Goal: Information Seeking & Learning: Learn about a topic

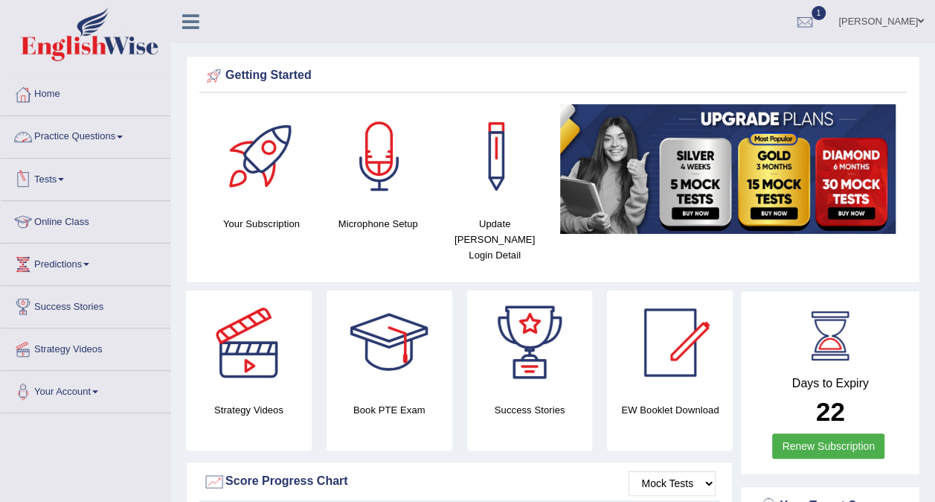
click at [90, 134] on link "Practice Questions" at bounding box center [86, 134] width 170 height 37
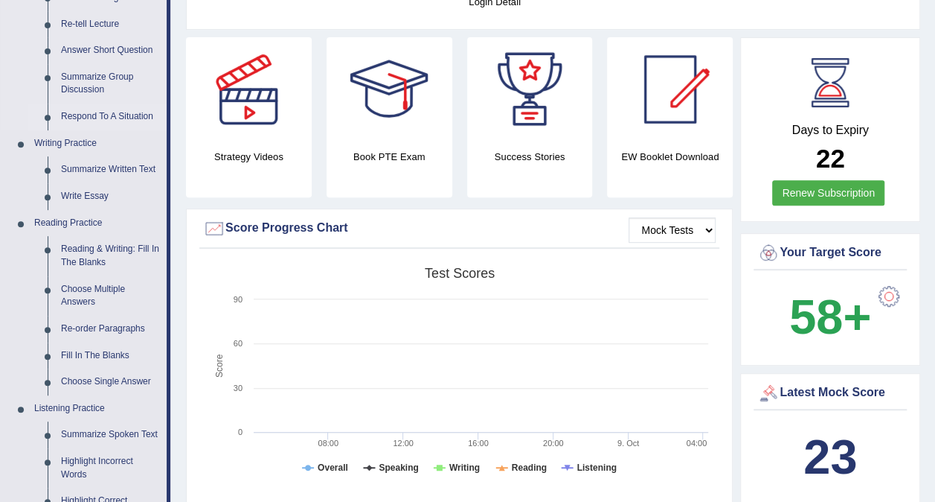
scroll to position [289, 0]
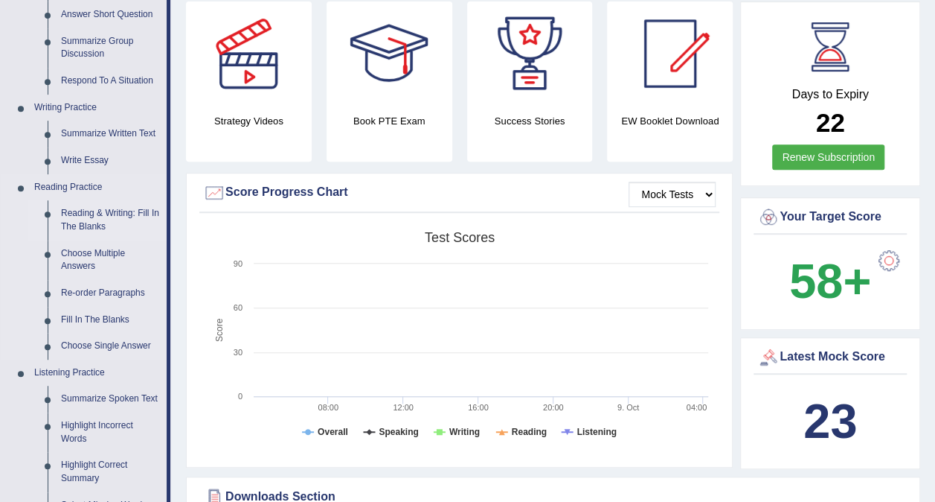
click at [95, 219] on link "Reading & Writing: Fill In The Blanks" at bounding box center [110, 219] width 112 height 39
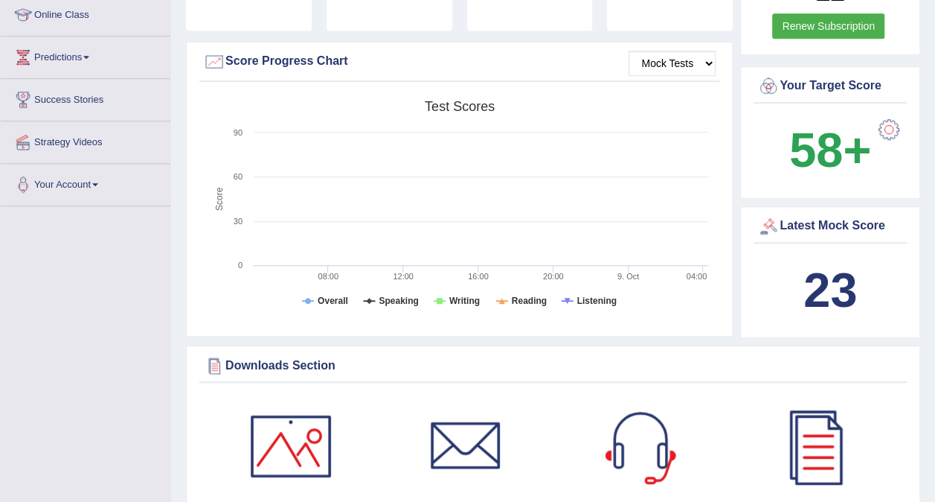
scroll to position [525, 0]
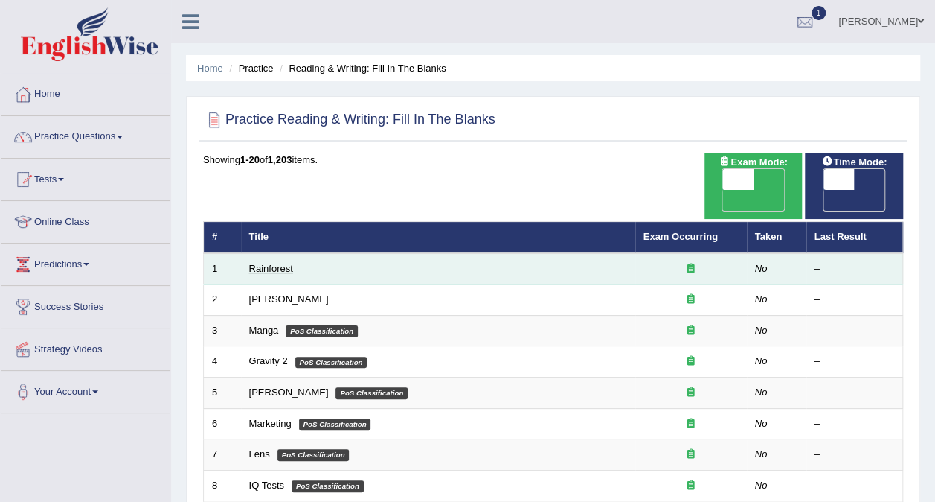
click at [257, 263] on link "Rainforest" at bounding box center [271, 268] width 44 height 11
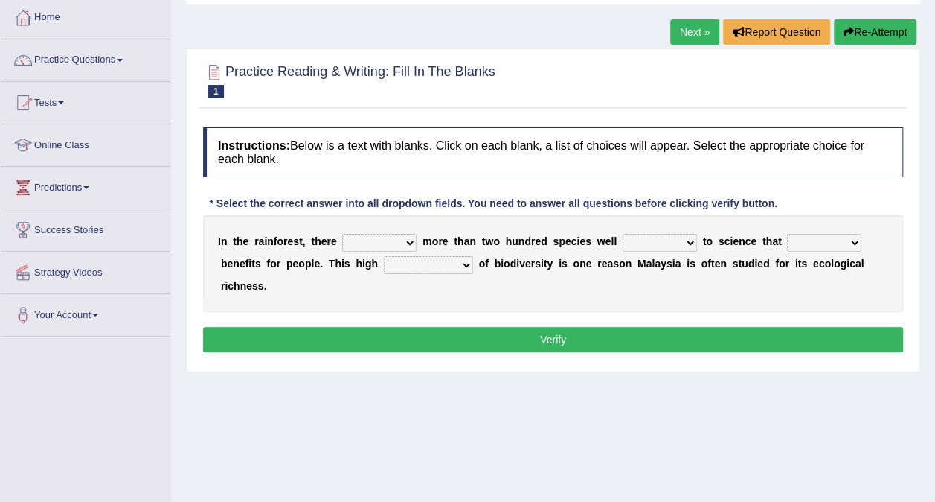
scroll to position [89, 0]
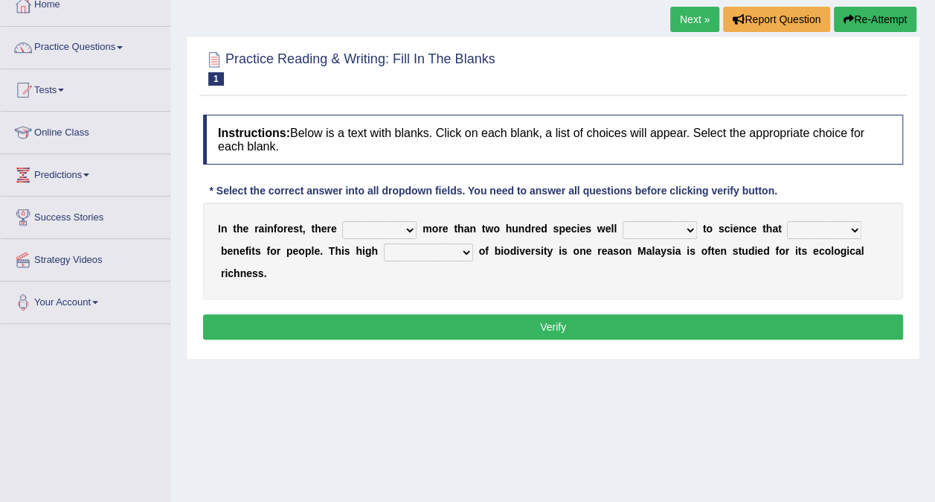
click at [391, 228] on select "have can be has is" at bounding box center [379, 230] width 74 height 18
select select "have"
click at [342, 221] on select "have can be has is" at bounding box center [379, 230] width 74 height 18
click at [661, 228] on select "knowing known knew know" at bounding box center [660, 230] width 74 height 18
select select "known"
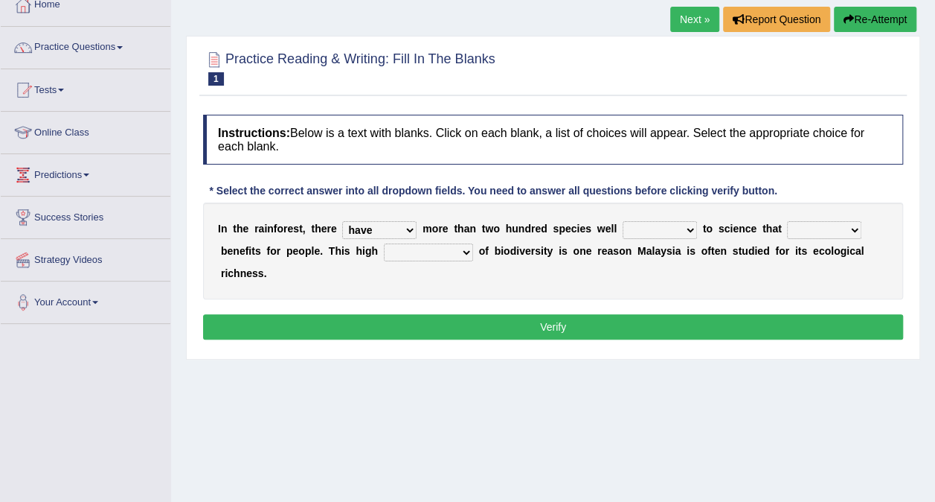
click at [623, 221] on select "knowing known knew know" at bounding box center [660, 230] width 74 height 18
click at [807, 228] on select "contain contained containing contains" at bounding box center [824, 230] width 74 height 18
select select "contain"
click at [787, 221] on select "contain contained containing contains" at bounding box center [824, 230] width 74 height 18
click at [394, 249] on select "condensation conjunction continuity complexity" at bounding box center [428, 252] width 89 height 18
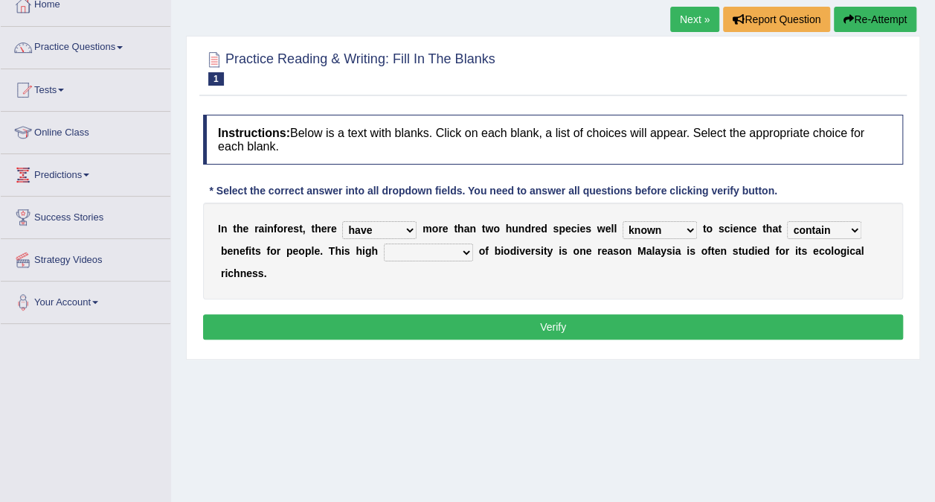
select select "conjunction"
click at [384, 243] on select "condensation conjunction continuity complexity" at bounding box center [428, 252] width 89 height 18
click at [442, 314] on button "Verify" at bounding box center [553, 326] width 700 height 25
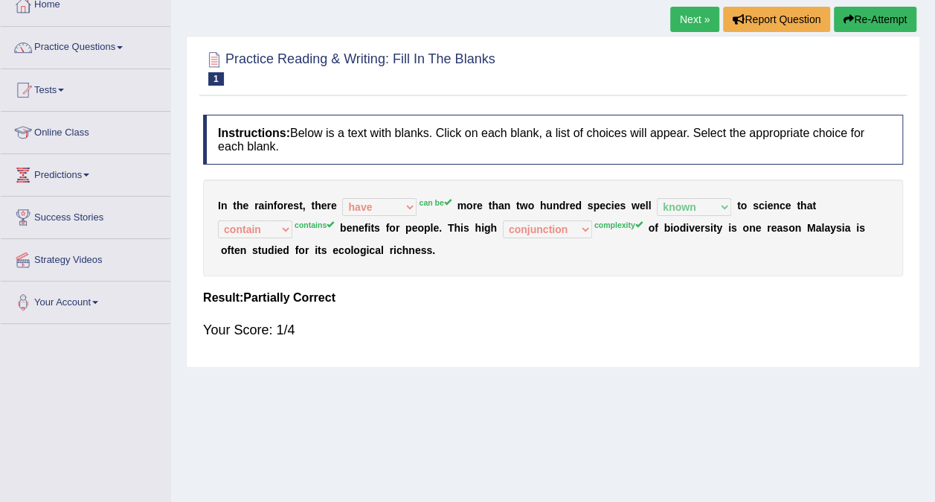
click at [696, 22] on link "Next »" at bounding box center [695, 19] width 49 height 25
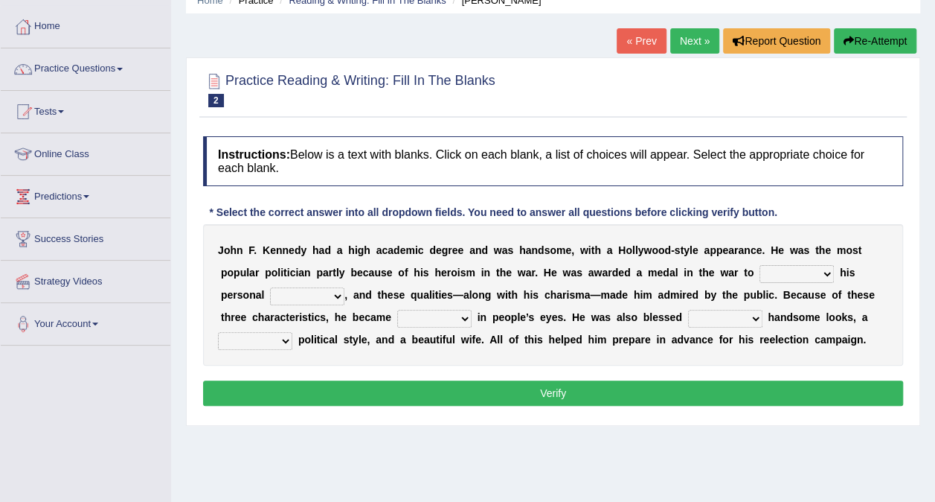
scroll to position [89, 0]
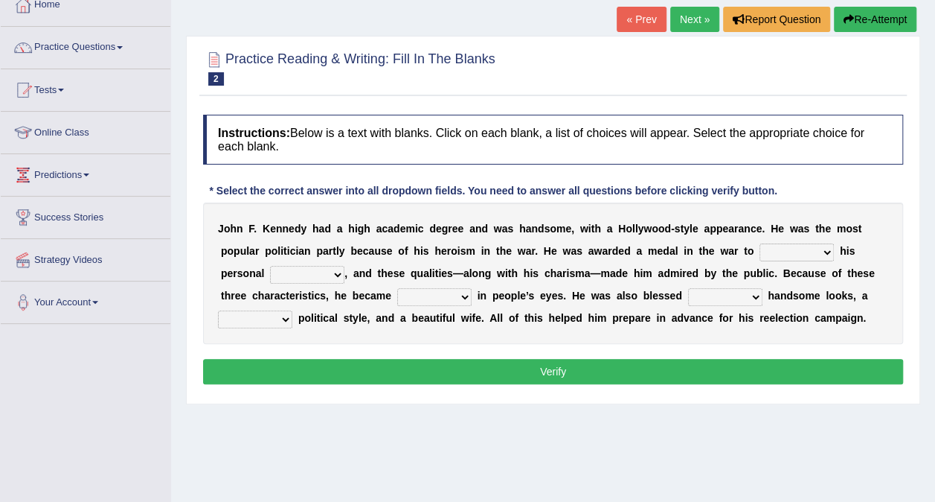
click at [760, 252] on select "prove show evidence upthrow" at bounding box center [797, 252] width 74 height 18
select select "prove"
click at [760, 243] on select "prove show evidence upthrow" at bounding box center [797, 252] width 74 height 18
click at [283, 274] on select "passion courage charm liking" at bounding box center [307, 275] width 74 height 18
select select "passion"
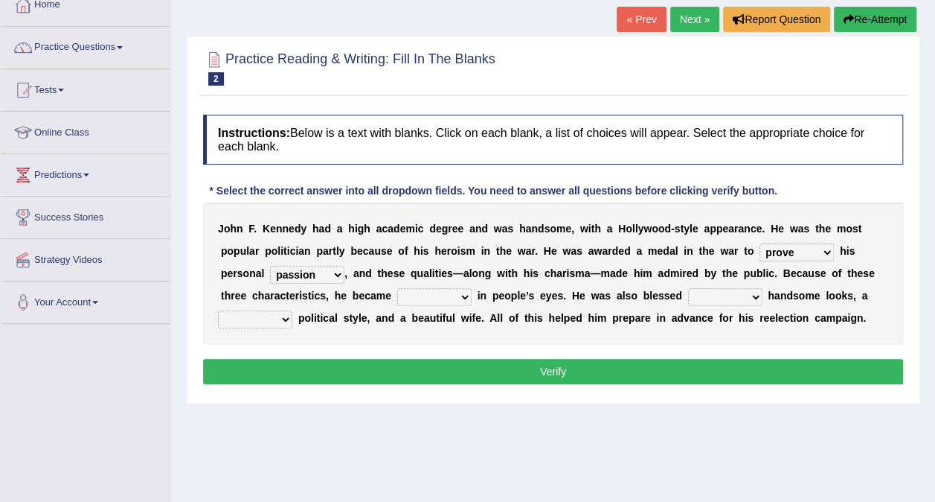
click at [270, 266] on select "passion courage charm liking" at bounding box center [307, 275] width 74 height 18
click at [425, 294] on select "iconic ironic identical impotent" at bounding box center [434, 297] width 74 height 18
select select "iconic"
click at [397, 288] on select "iconic ironic identical impotent" at bounding box center [434, 297] width 74 height 18
click at [688, 295] on select "with in upon to" at bounding box center [725, 297] width 74 height 18
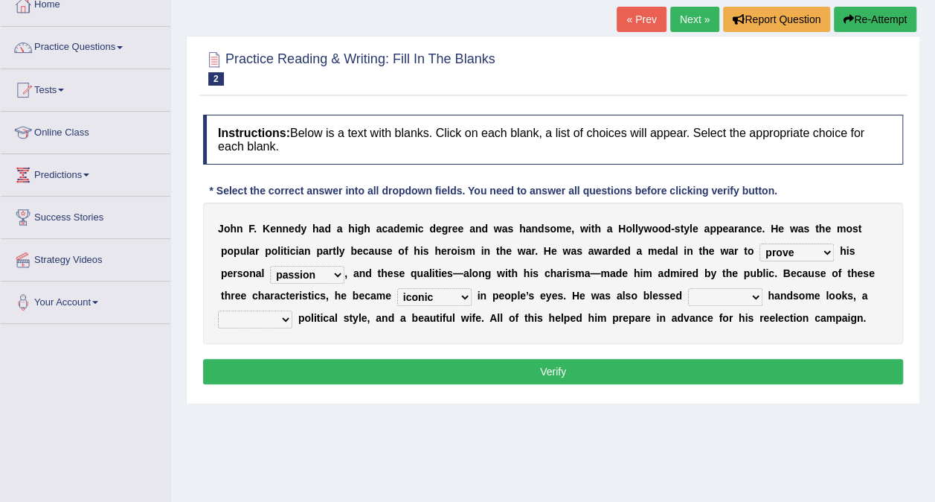
select select "with"
click at [688, 288] on select "with in upon to" at bounding box center [725, 297] width 74 height 18
click at [292, 310] on select "mending mends mended mend" at bounding box center [255, 319] width 74 height 18
select select "mending"
click at [292, 310] on select "mending mends mended mend" at bounding box center [255, 319] width 74 height 18
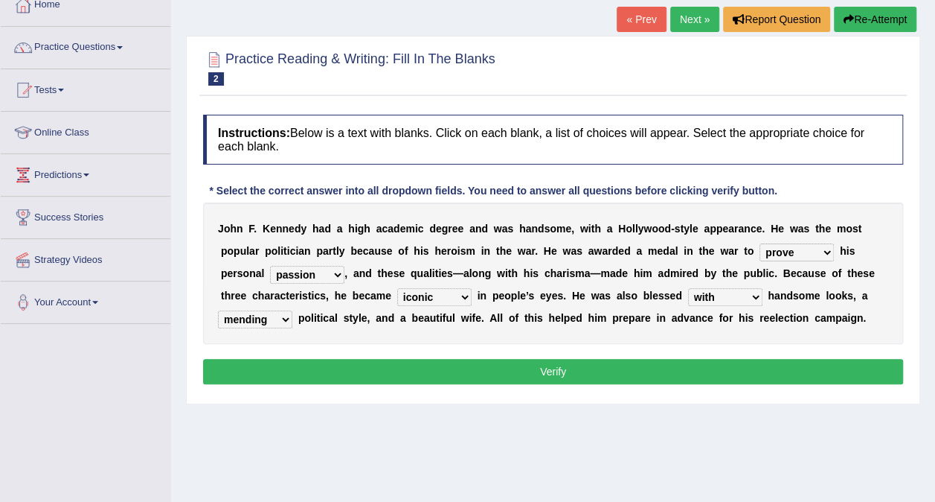
click at [583, 364] on button "Verify" at bounding box center [553, 371] width 700 height 25
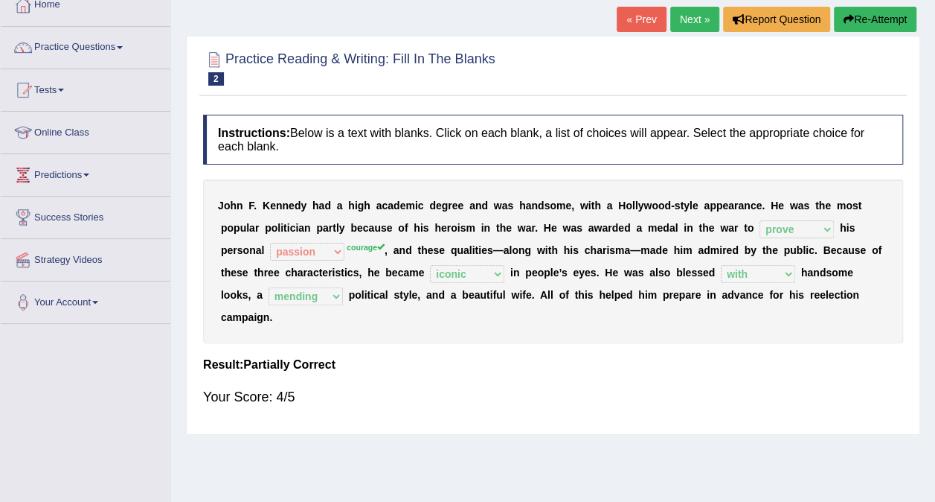
click at [697, 20] on link "Next »" at bounding box center [695, 19] width 49 height 25
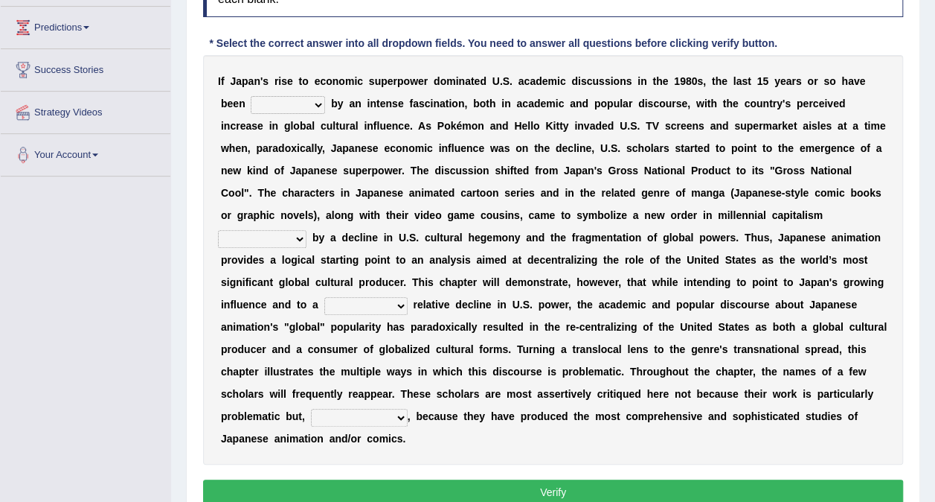
scroll to position [238, 0]
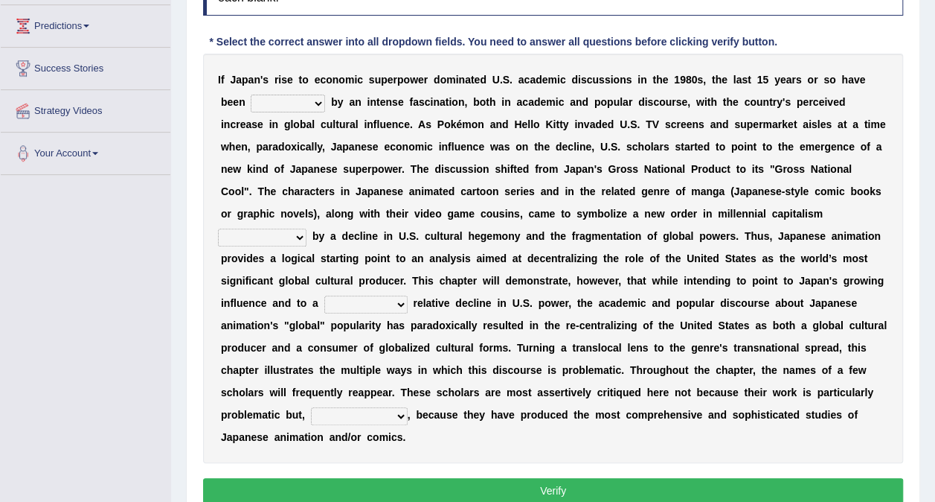
click at [284, 98] on select "marked dedicated made inspired" at bounding box center [288, 104] width 74 height 18
select select "dedicated"
click at [251, 95] on select "marked dedicated made inspired" at bounding box center [288, 104] width 74 height 18
click at [307, 228] on select "pocessed characterized opposed tangled" at bounding box center [262, 237] width 89 height 18
select select "characterized"
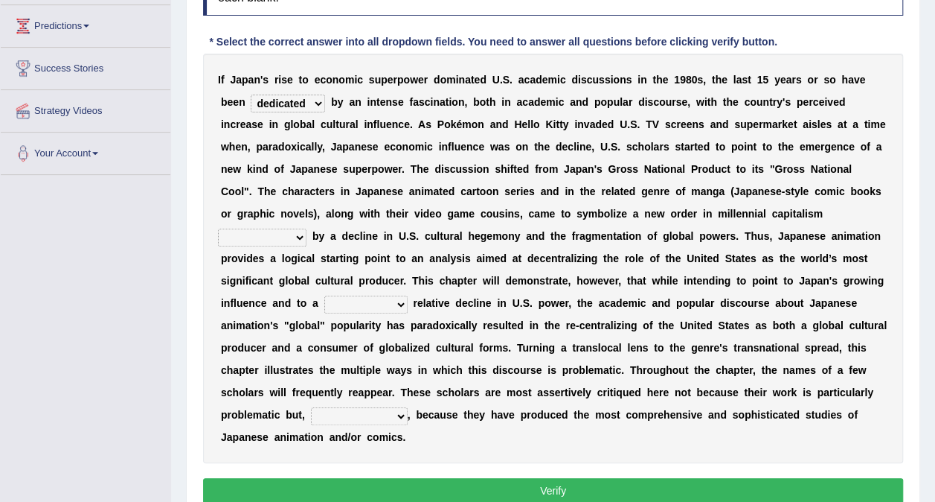
click at [307, 228] on select "pocessed characterized opposed tangled" at bounding box center [262, 237] width 89 height 18
click at [408, 295] on select "concomitant discrete proportional legitimate" at bounding box center [365, 304] width 83 height 18
select select "proportional"
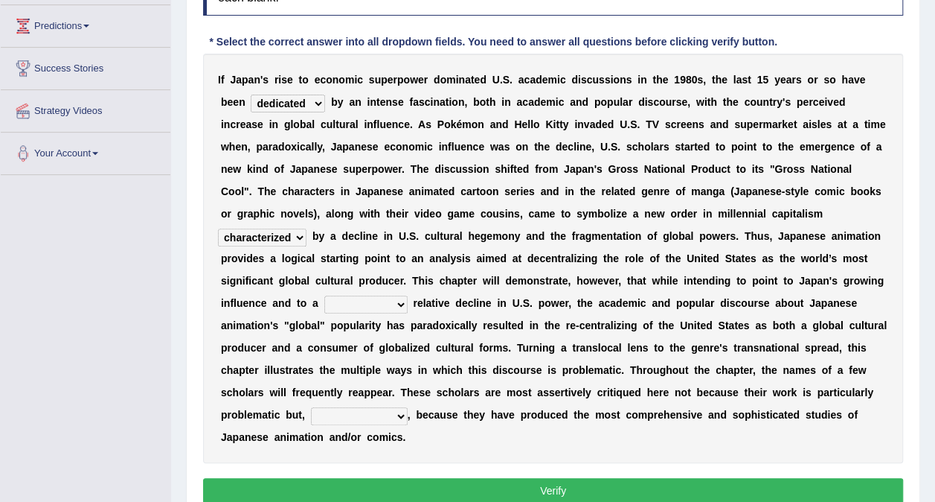
click at [408, 295] on select "concomitant discrete proportional legitimate" at bounding box center [365, 304] width 83 height 18
click at [502, 417] on div "I f J a p a n ' s r i s e t o e c o n o m i c s u p e r p o w e r d o m i n a t…" at bounding box center [553, 258] width 700 height 409
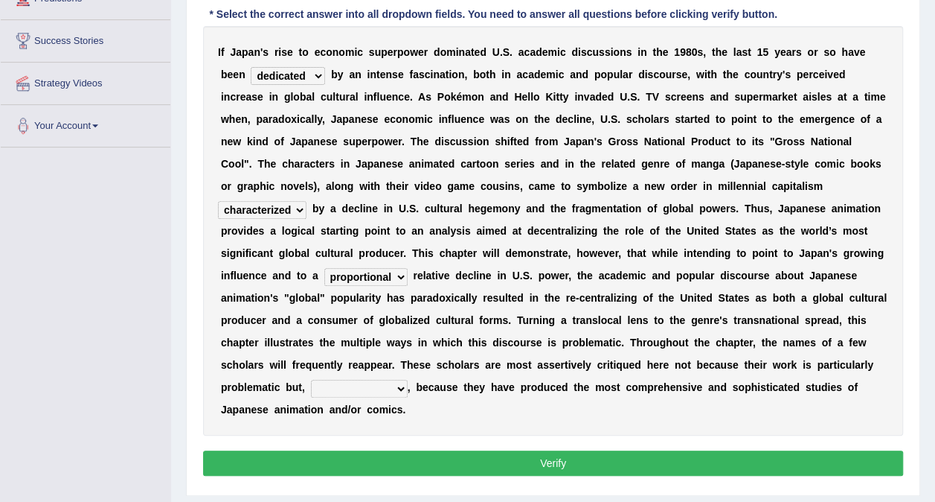
scroll to position [268, 0]
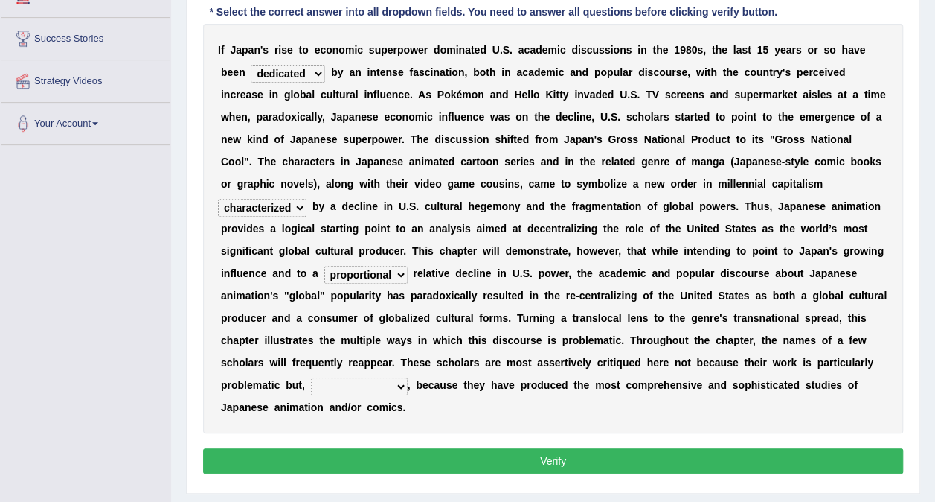
click at [408, 377] on select "however on the contrary in addition on the whole" at bounding box center [359, 386] width 97 height 18
select select "however"
click at [404, 377] on select "however on the contrary in addition on the whole" at bounding box center [359, 386] width 97 height 18
click at [454, 448] on button "Verify" at bounding box center [553, 460] width 700 height 25
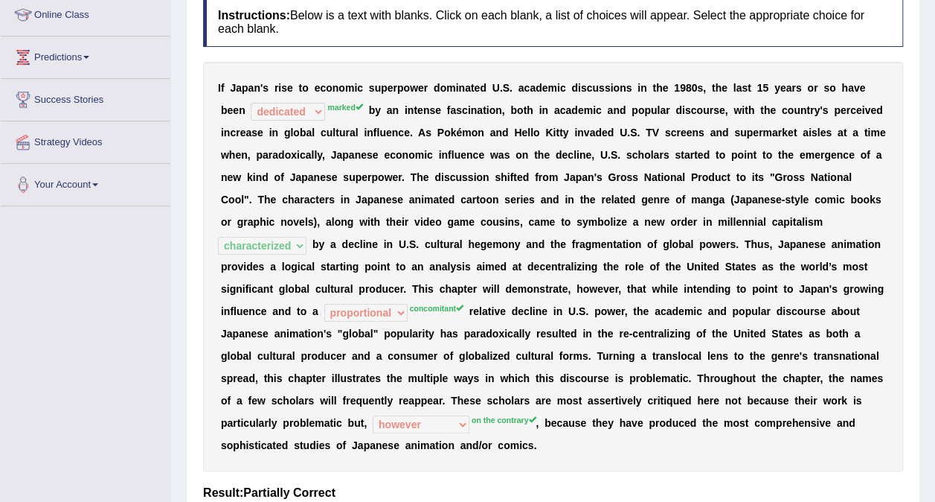
scroll to position [208, 0]
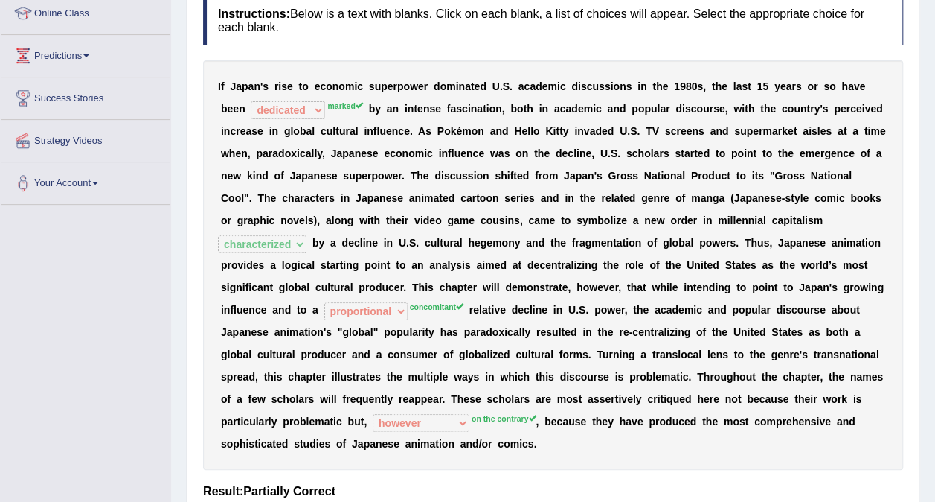
click at [199, 249] on div "Instructions: Below is a text with blanks. Click on each blank, a list of choic…" at bounding box center [553, 283] width 708 height 591
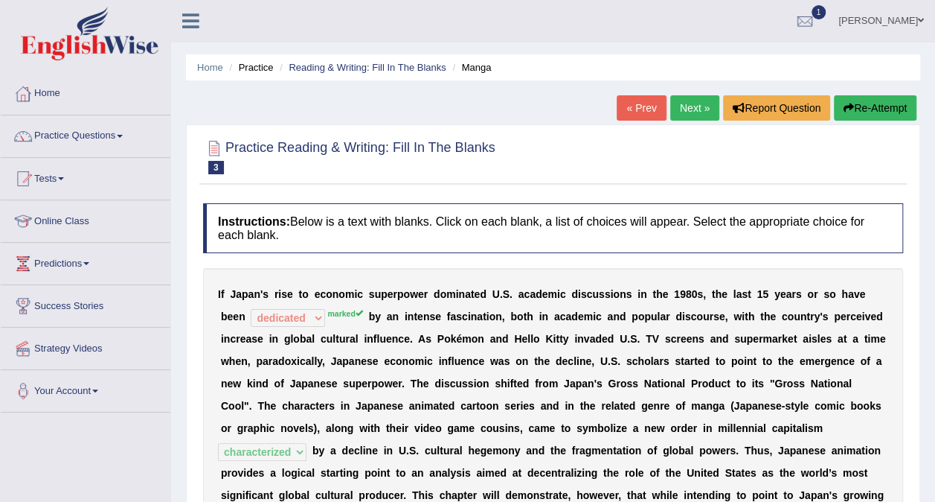
scroll to position [0, 0]
click at [678, 106] on link "Next »" at bounding box center [695, 108] width 49 height 25
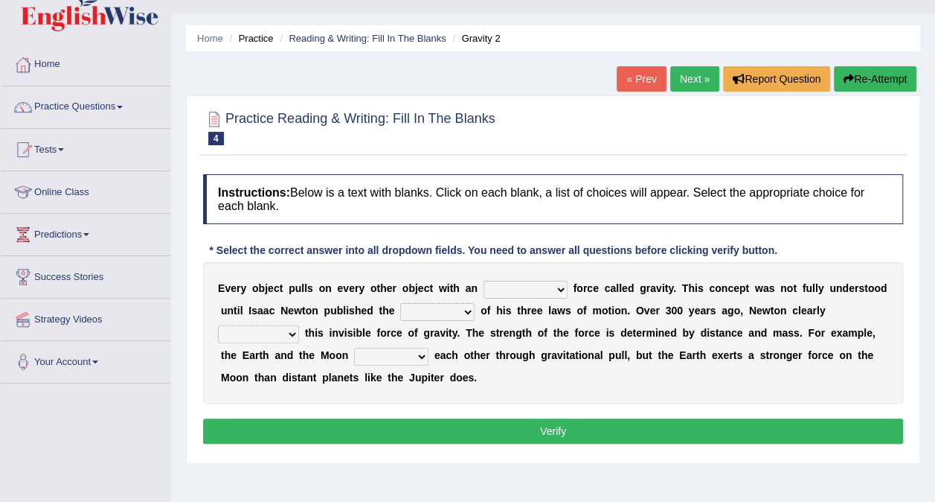
click at [537, 292] on select "invisible unknown unbelievable inconsistent" at bounding box center [526, 290] width 84 height 18
select select "invisible"
click at [484, 281] on select "invisible unknown unbelievable inconsistent" at bounding box center [526, 290] width 84 height 18
click at [416, 308] on select "concept theory method argument" at bounding box center [437, 312] width 74 height 18
select select "concept"
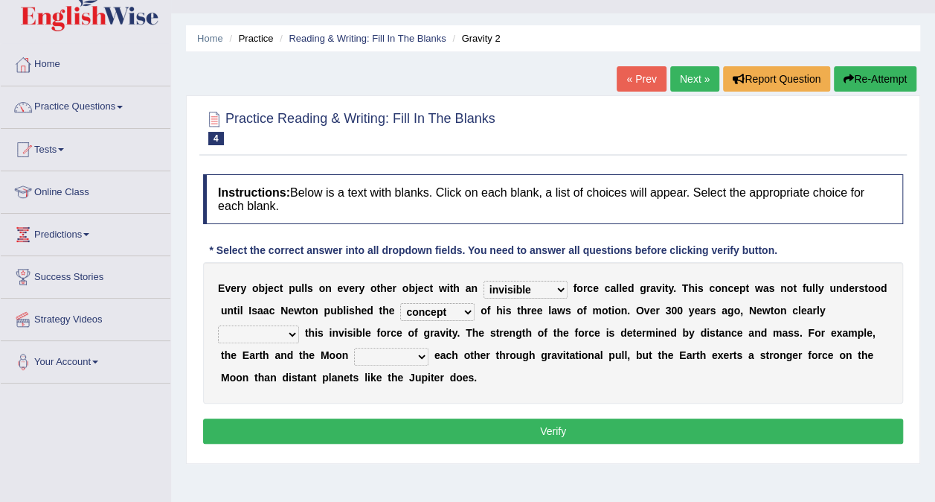
click at [400, 303] on select "concept theory method argument" at bounding box center [437, 312] width 74 height 18
click at [299, 325] on select "explained undermined overturned realized" at bounding box center [258, 334] width 81 height 18
select select "explained"
click at [299, 325] on select "explained undermined overturned realized" at bounding box center [258, 334] width 81 height 18
click at [354, 351] on select "affect spin evade span" at bounding box center [391, 357] width 74 height 18
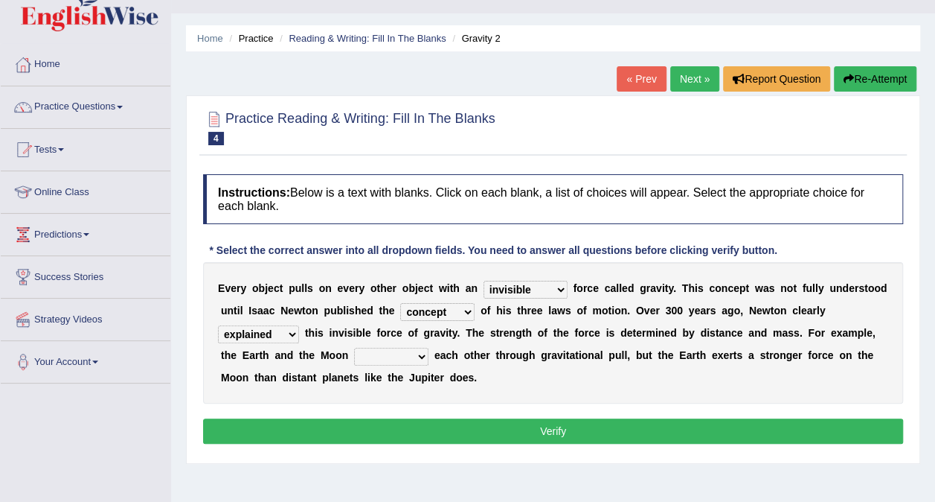
select select "spin"
click at [354, 348] on select "affect spin evade span" at bounding box center [391, 357] width 74 height 18
click at [349, 423] on button "Verify" at bounding box center [553, 430] width 700 height 25
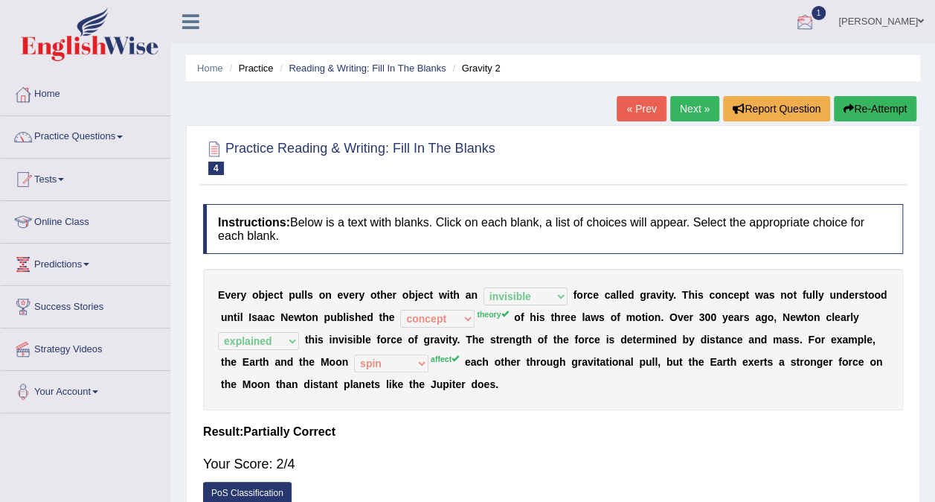
click at [816, 11] on div at bounding box center [805, 22] width 22 height 22
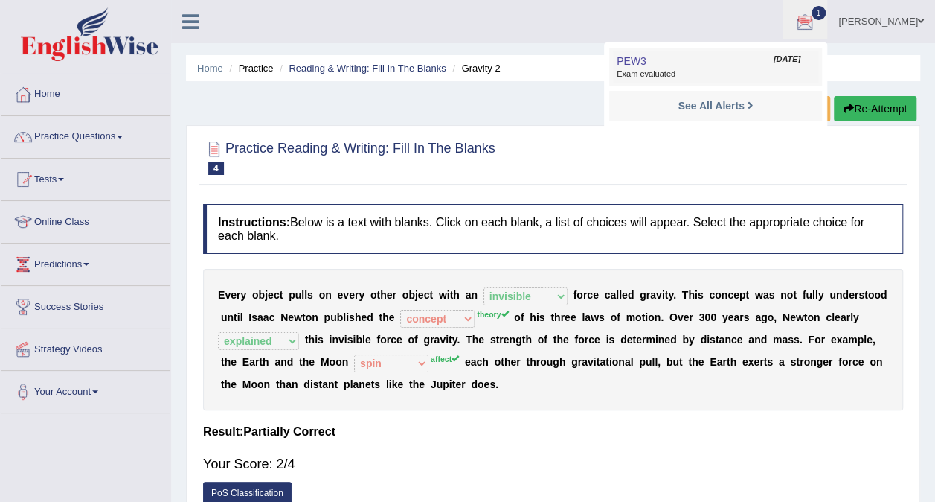
click at [780, 66] on link "PEW3 Oct 5, 2025 Exam evaluated" at bounding box center [715, 66] width 205 height 31
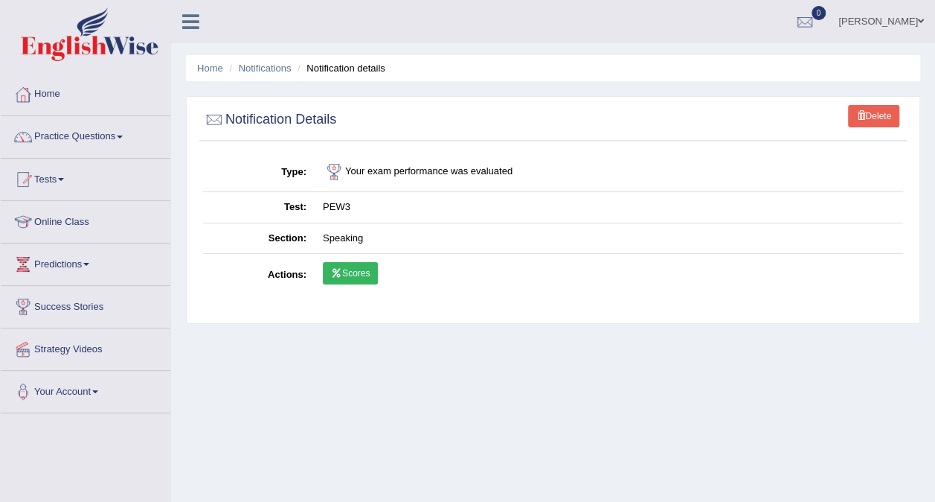
click at [351, 276] on link "Scores" at bounding box center [350, 273] width 55 height 22
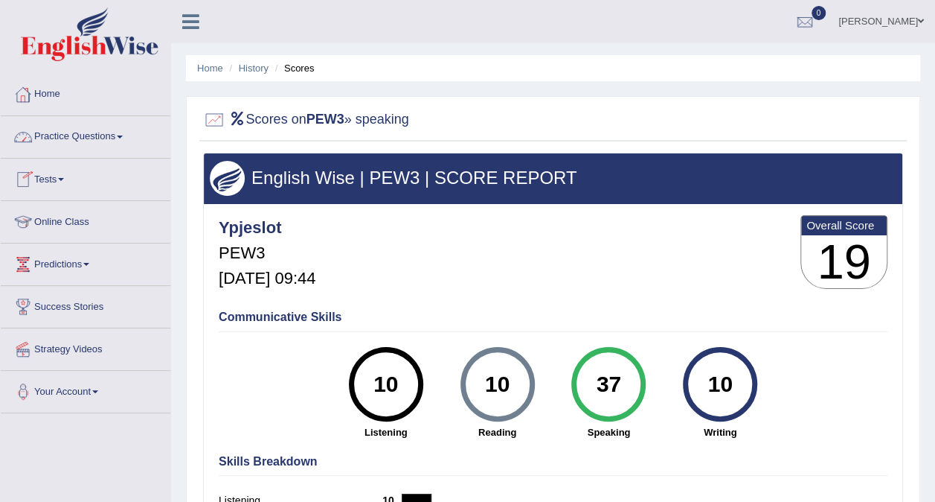
click at [57, 89] on link "Home" at bounding box center [86, 92] width 170 height 37
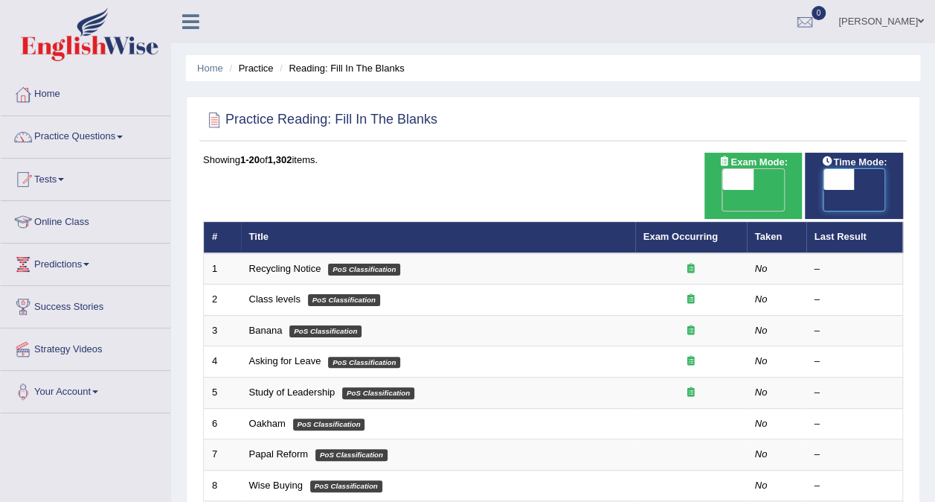
click at [847, 179] on span at bounding box center [839, 179] width 31 height 21
checkbox input "true"
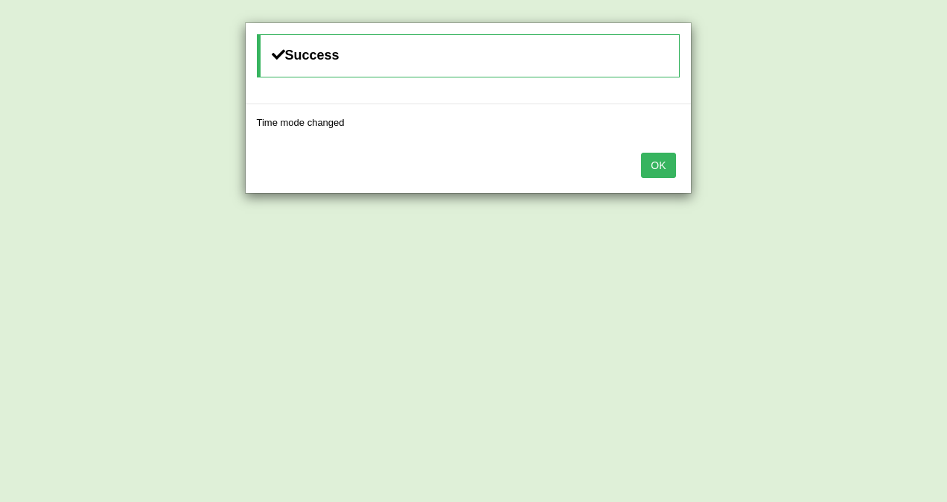
click at [656, 167] on button "OK" at bounding box center [658, 165] width 34 height 25
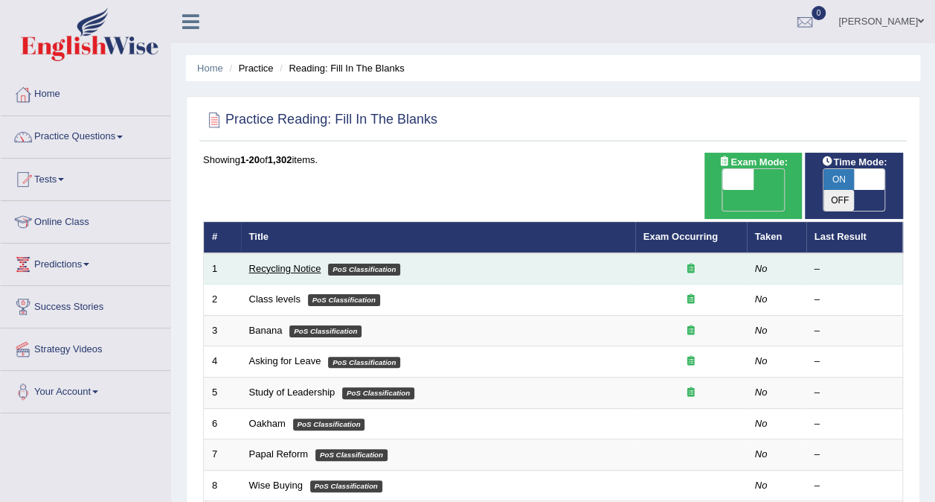
click at [278, 263] on link "Recycling Notice" at bounding box center [285, 268] width 72 height 11
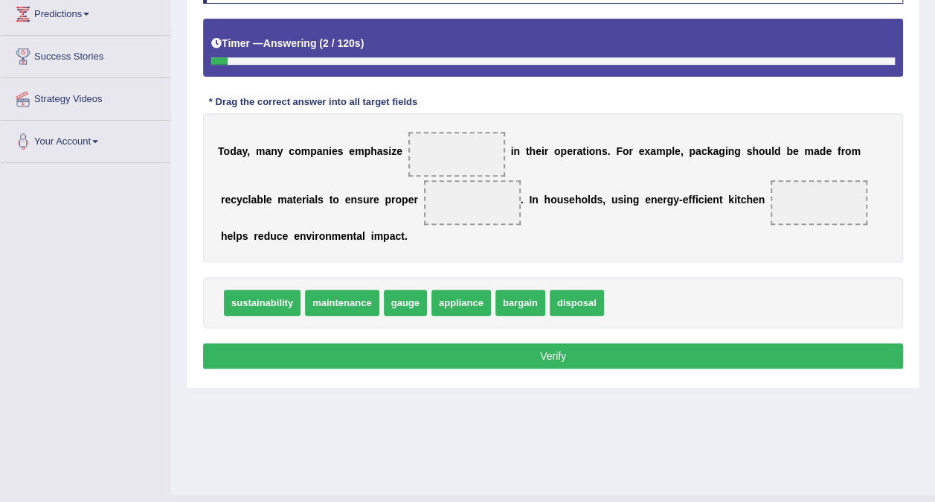
scroll to position [220, 0]
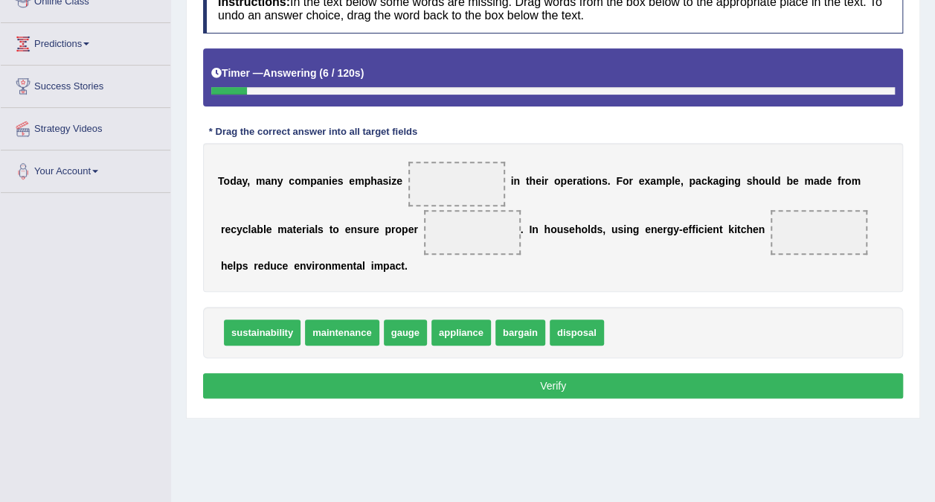
click at [278, 246] on div "T o d a y , m a n y c o m p a n i e s e m p h a s i z e i n t h e i r o p e r a…" at bounding box center [553, 217] width 700 height 149
drag, startPoint x: 365, startPoint y: 332, endPoint x: 405, endPoint y: 223, distance: 115.8
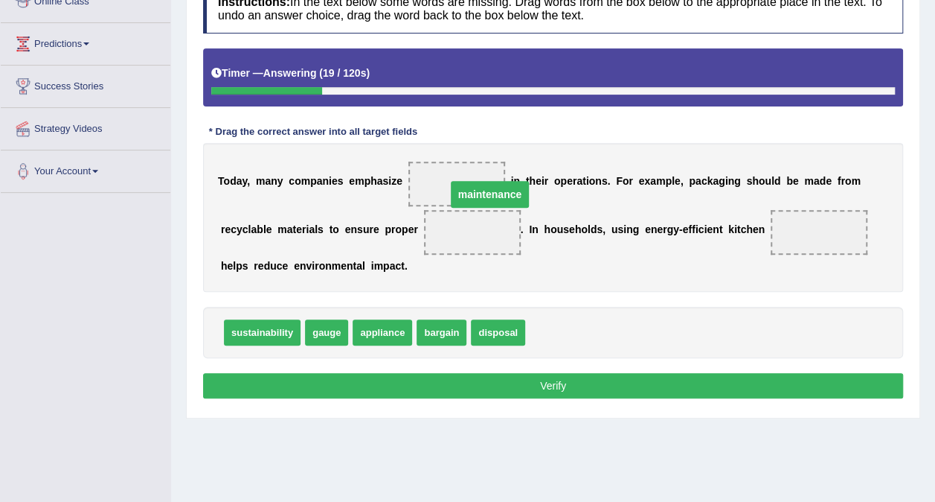
drag, startPoint x: 418, startPoint y: 230, endPoint x: 438, endPoint y: 179, distance: 54.2
click at [424, 229] on span at bounding box center [472, 232] width 97 height 45
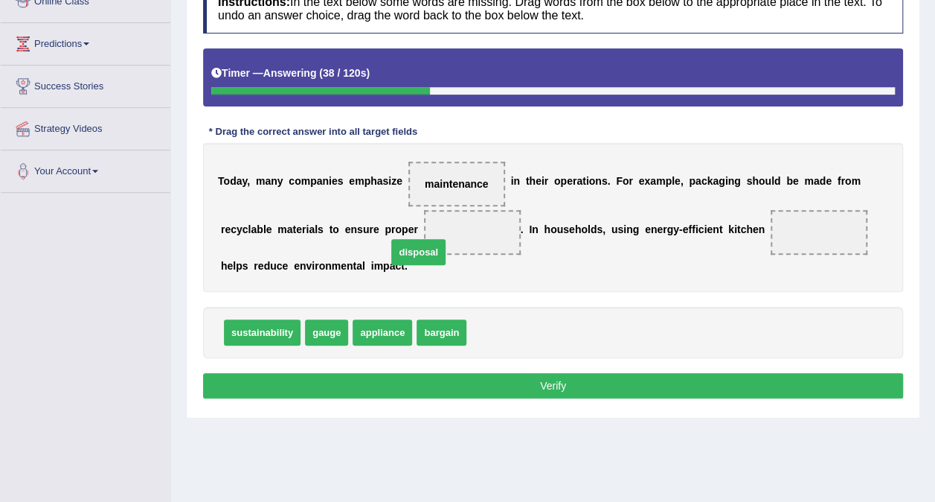
drag, startPoint x: 491, startPoint y: 333, endPoint x: 406, endPoint y: 240, distance: 126.4
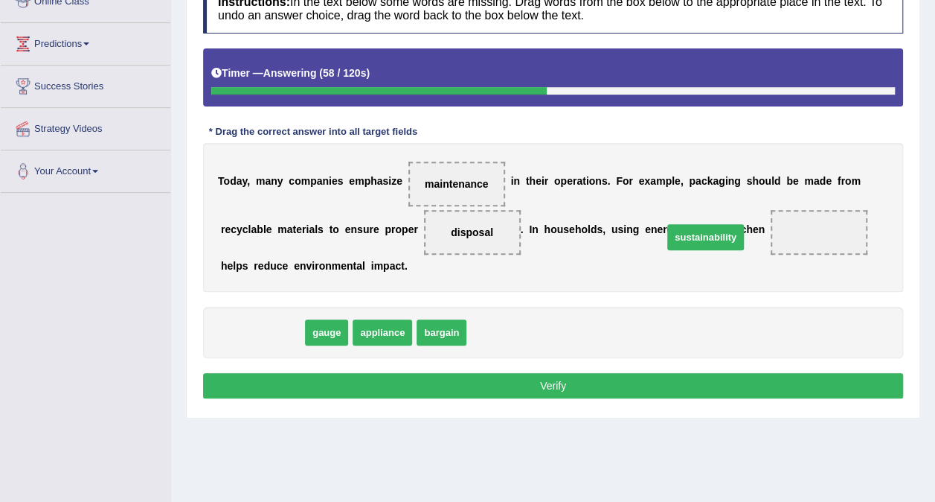
drag, startPoint x: 277, startPoint y: 333, endPoint x: 723, endPoint y: 239, distance: 456.4
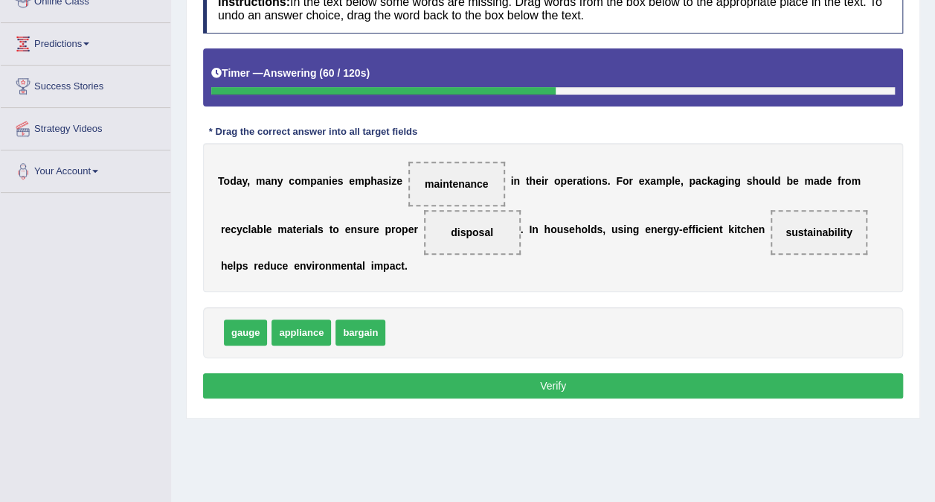
click at [549, 377] on button "Verify" at bounding box center [553, 385] width 700 height 25
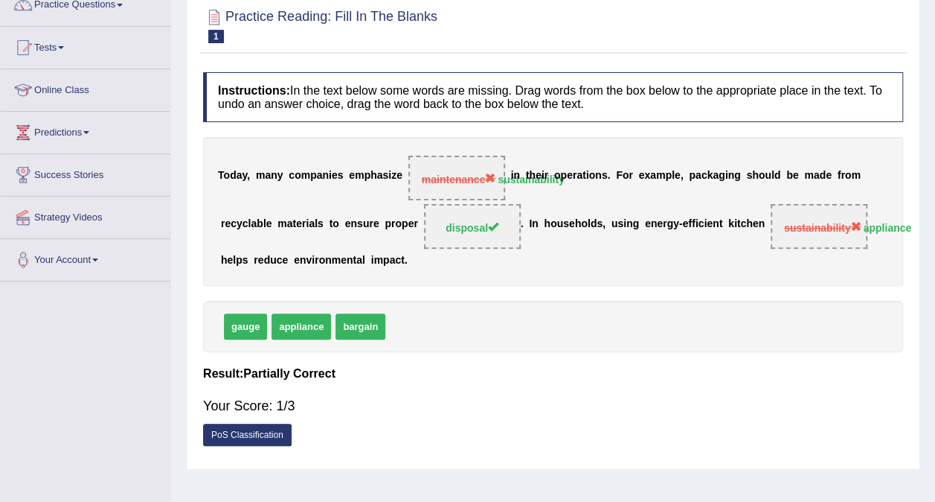
scroll to position [131, 0]
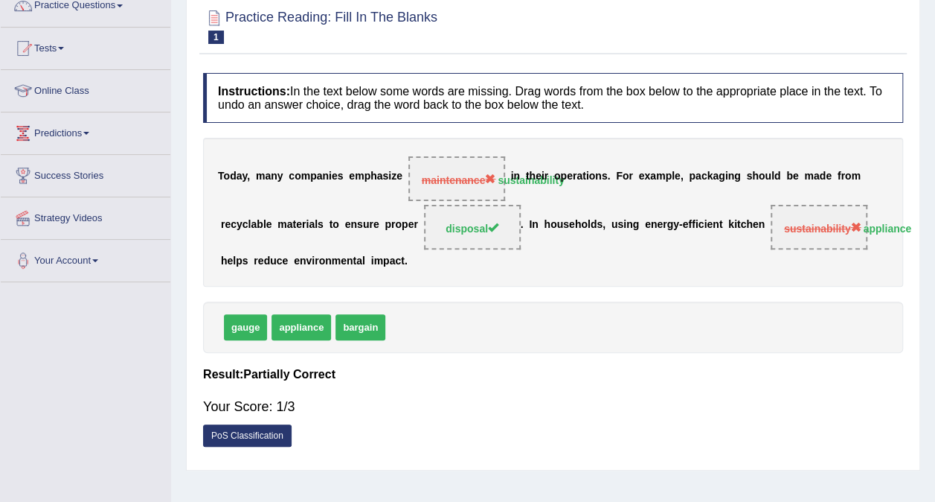
click at [549, 377] on h4 "Result:" at bounding box center [553, 374] width 700 height 13
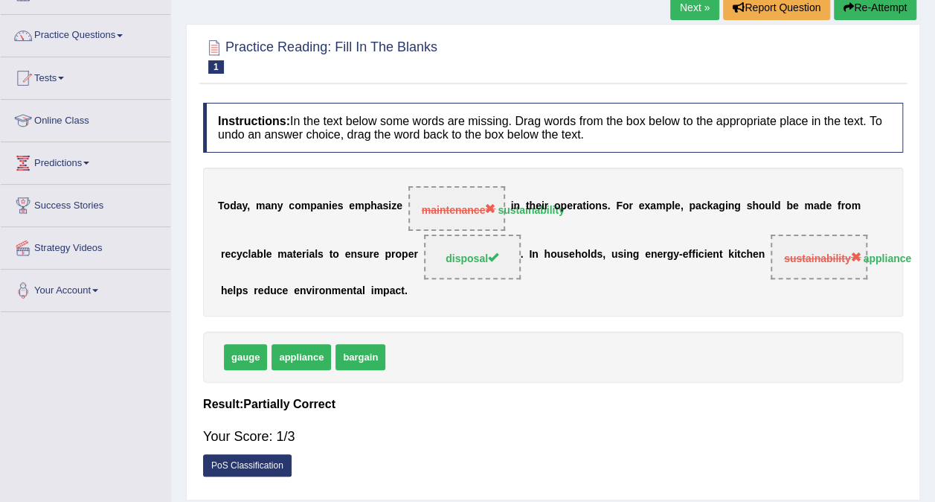
click at [233, 448] on div "Your Score: 1/3" at bounding box center [553, 436] width 700 height 36
click at [229, 469] on link "PoS Classification" at bounding box center [247, 465] width 89 height 22
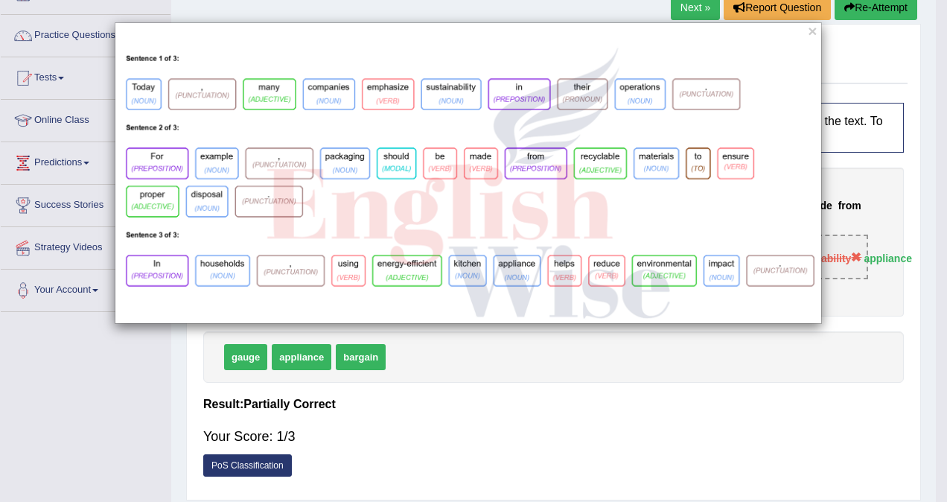
click at [807, 33] on div "×" at bounding box center [468, 172] width 707 height 301
click at [811, 31] on button "×" at bounding box center [811, 31] width 9 height 16
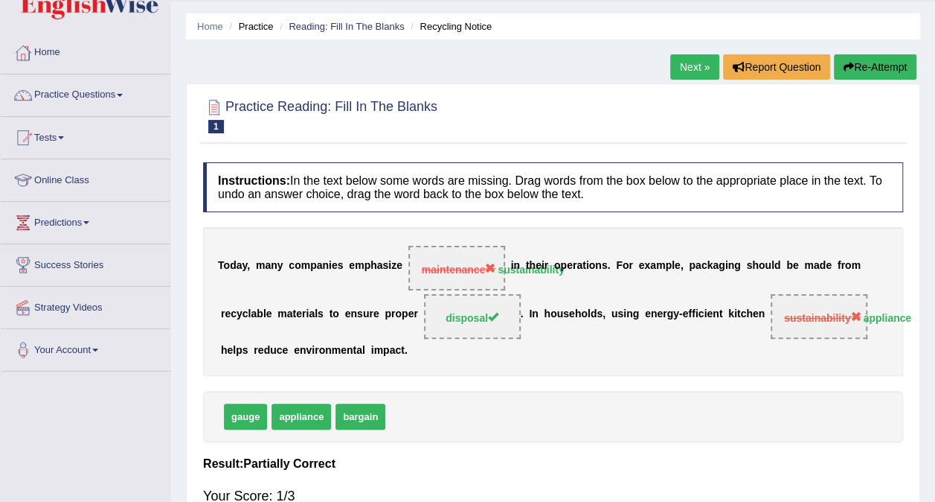
scroll to position [12, 0]
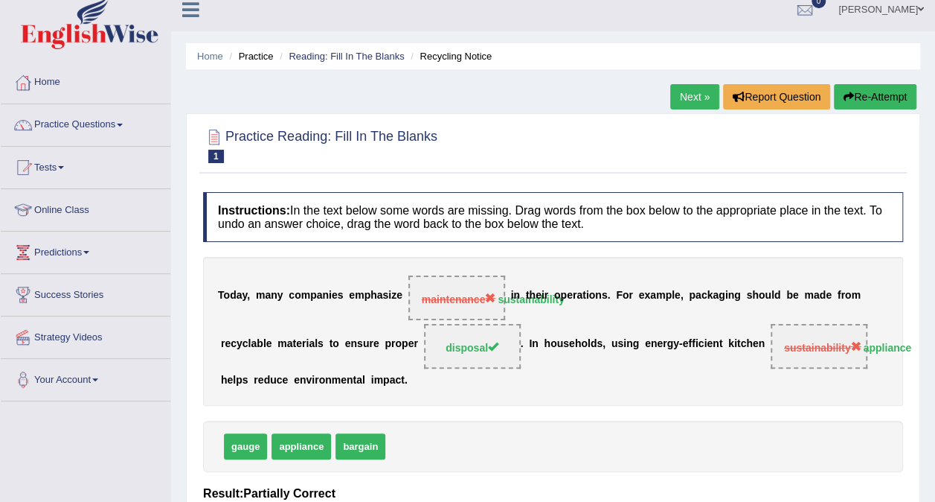
click at [709, 100] on link "Next »" at bounding box center [695, 96] width 49 height 25
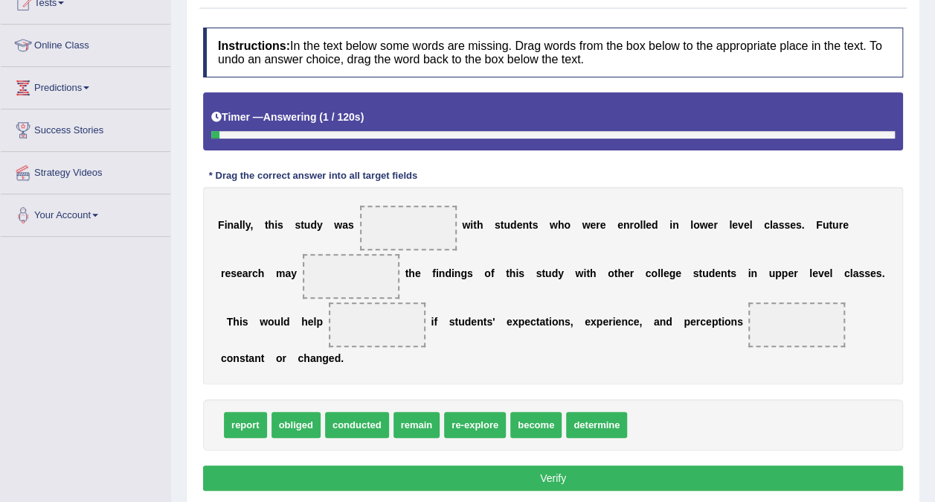
scroll to position [179, 0]
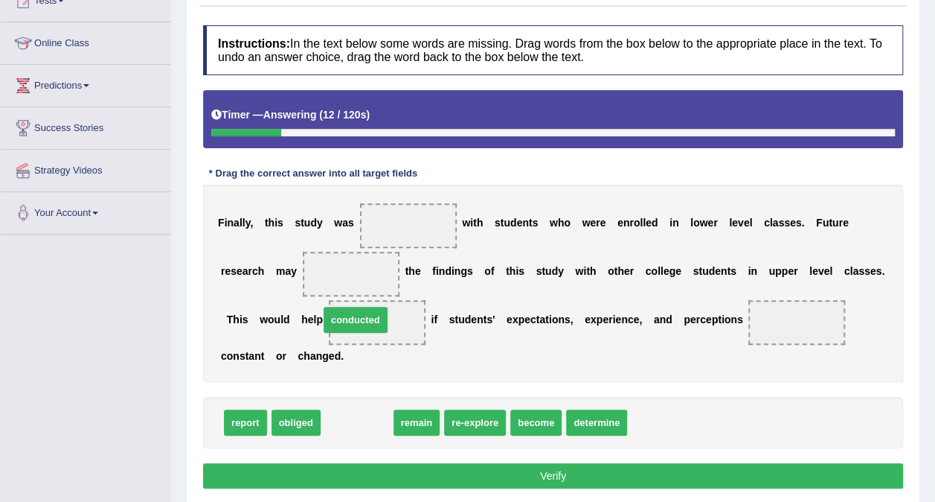
drag, startPoint x: 372, startPoint y: 394, endPoint x: 380, endPoint y: 244, distance: 149.8
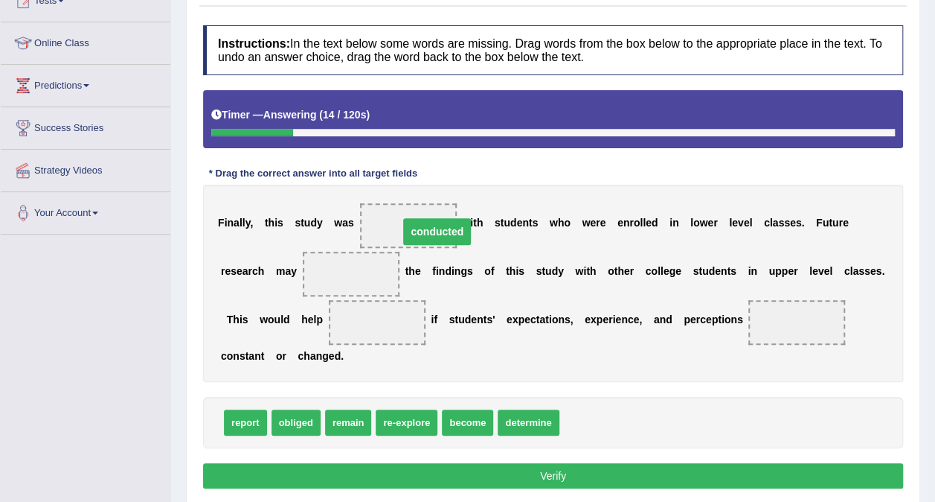
drag, startPoint x: 302, startPoint y: 272, endPoint x: 388, endPoint y: 229, distance: 96.2
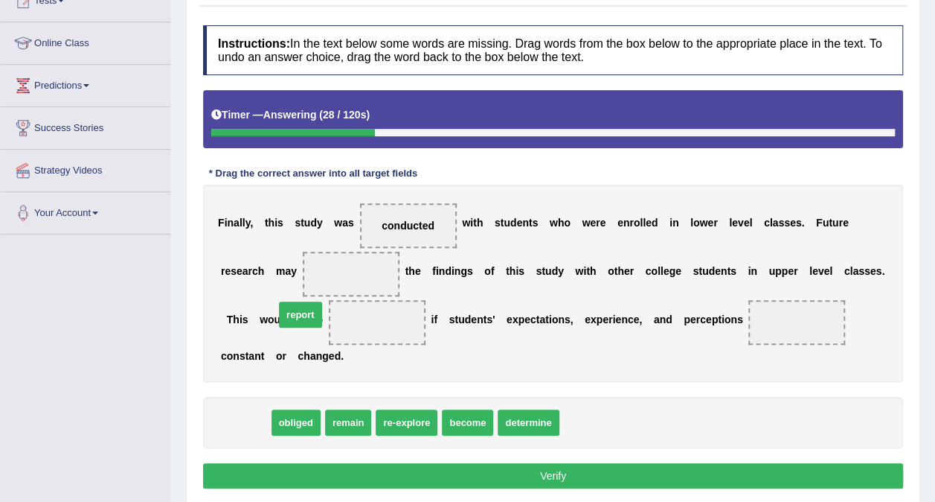
drag, startPoint x: 250, startPoint y: 391, endPoint x: 319, endPoint y: 280, distance: 131.3
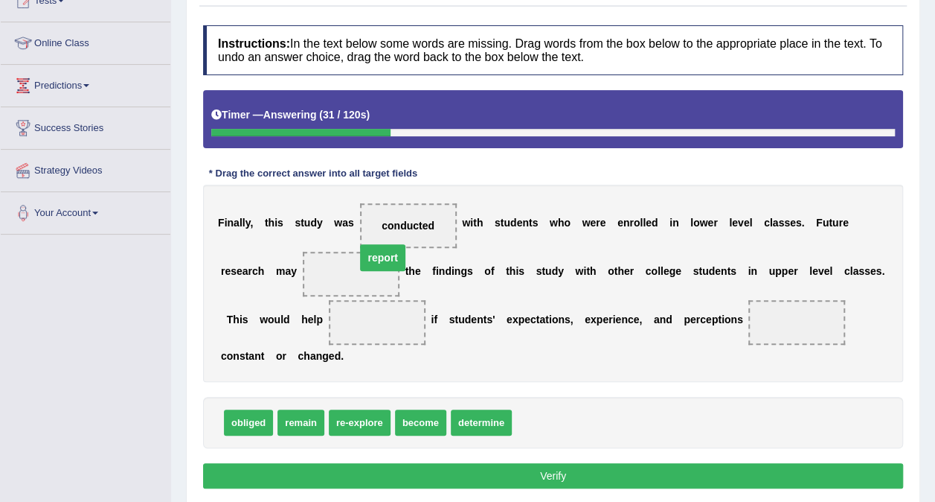
drag, startPoint x: 296, startPoint y: 316, endPoint x: 302, endPoint y: 252, distance: 64.3
click at [219, 369] on div "Instructions: In the text below some words are missing. Drag words from the box…" at bounding box center [553, 259] width 708 height 482
drag, startPoint x: 219, startPoint y: 369, endPoint x: 262, endPoint y: 359, distance: 44.4
click at [262, 359] on div "Instructions: In the text below some words are missing. Drag words from the box…" at bounding box center [553, 259] width 708 height 482
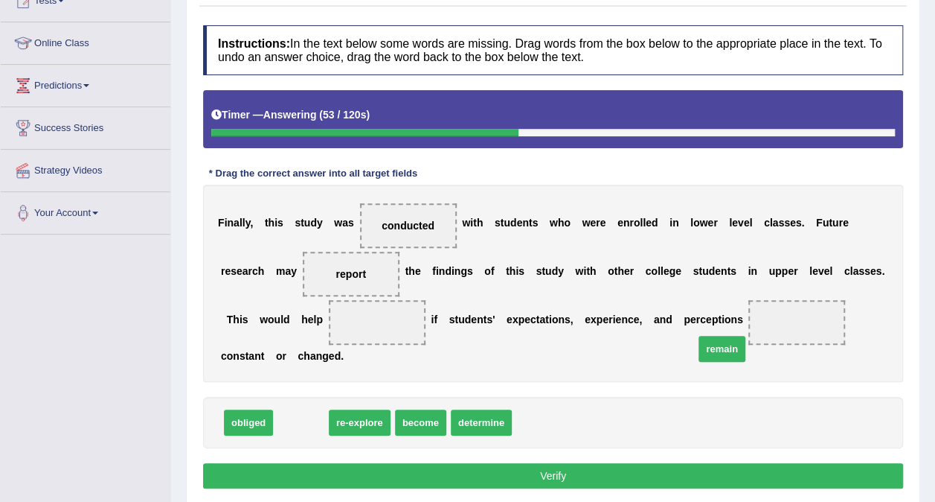
drag, startPoint x: 301, startPoint y: 402, endPoint x: 701, endPoint y: 320, distance: 408.7
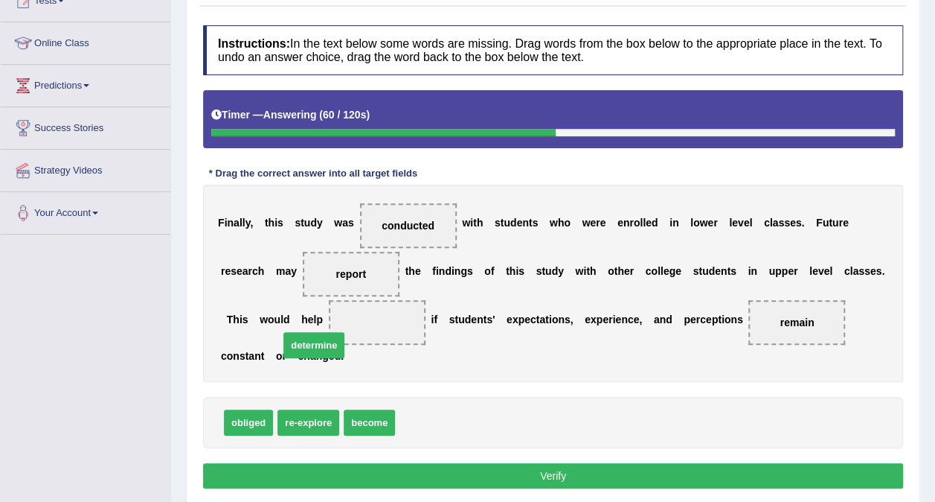
drag, startPoint x: 421, startPoint y: 393, endPoint x: 301, endPoint y: 312, distance: 145.3
click at [361, 463] on button "Verify" at bounding box center [553, 475] width 700 height 25
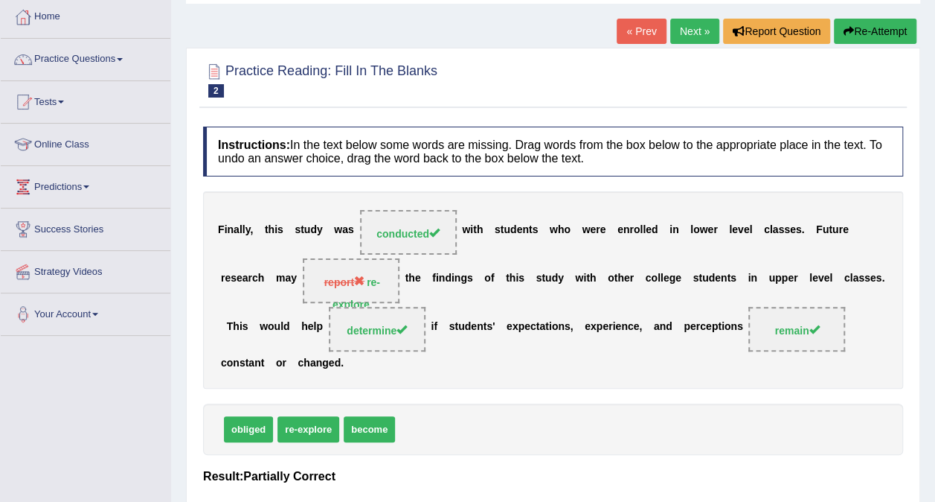
scroll to position [0, 0]
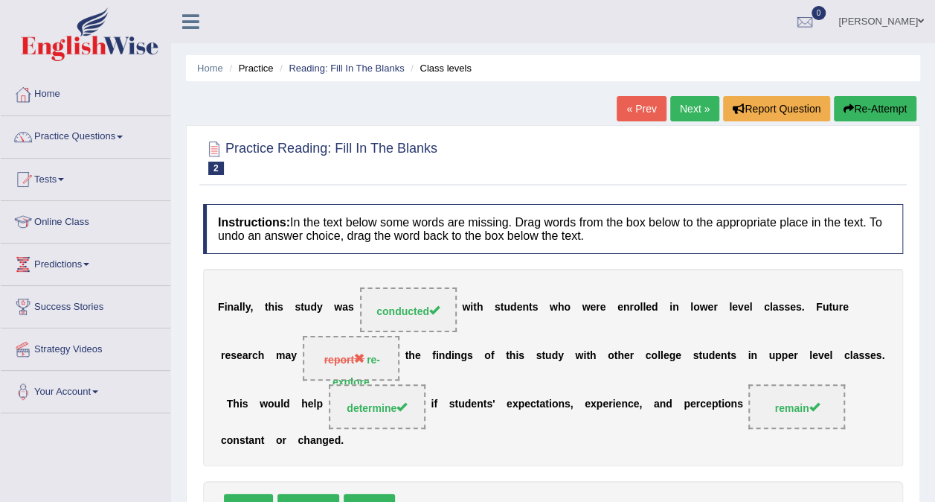
click at [700, 102] on link "Next »" at bounding box center [695, 108] width 49 height 25
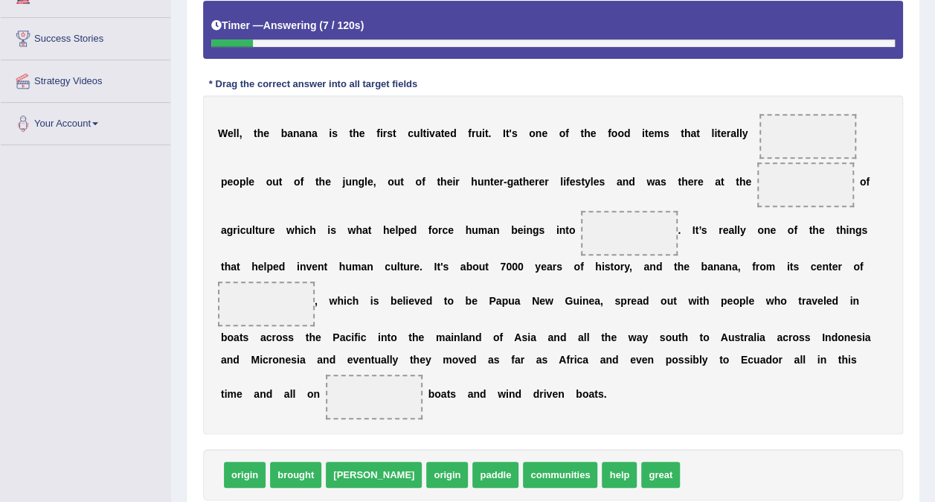
scroll to position [298, 0]
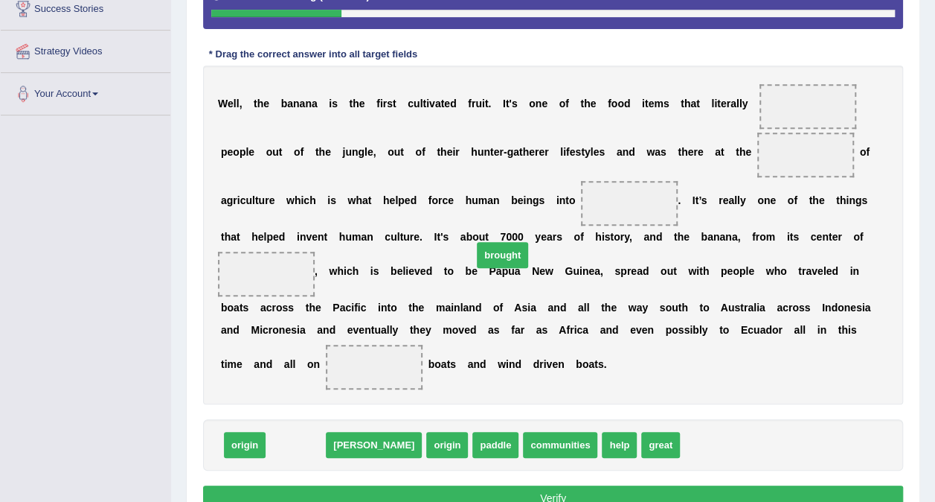
drag, startPoint x: 301, startPoint y: 423, endPoint x: 604, endPoint y: 173, distance: 392.8
click at [528, 242] on span "brought" at bounding box center [502, 255] width 51 height 26
drag, startPoint x: 287, startPoint y: 423, endPoint x: 816, endPoint y: 12, distance: 669.7
click at [816, 26] on span "brought" at bounding box center [807, 39] width 51 height 26
drag, startPoint x: 307, startPoint y: 421, endPoint x: 798, endPoint y: 101, distance: 585.6
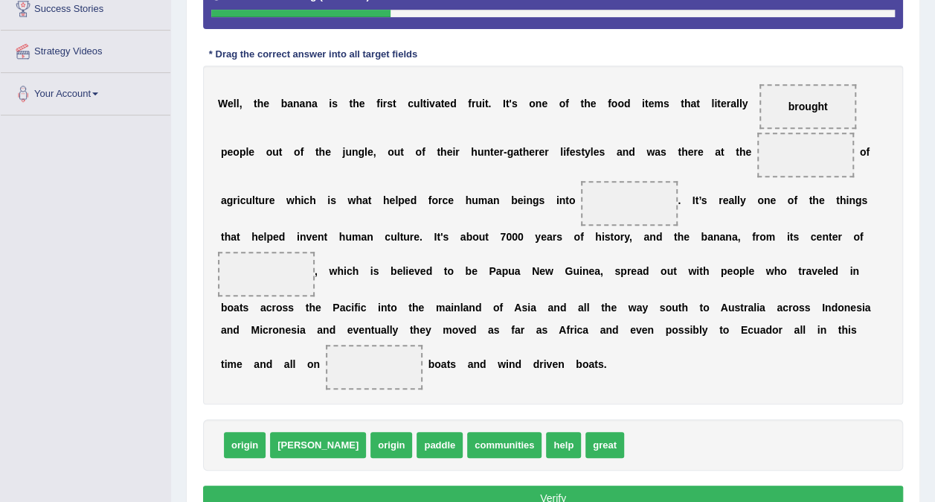
click at [758, 135] on span at bounding box center [806, 154] width 97 height 45
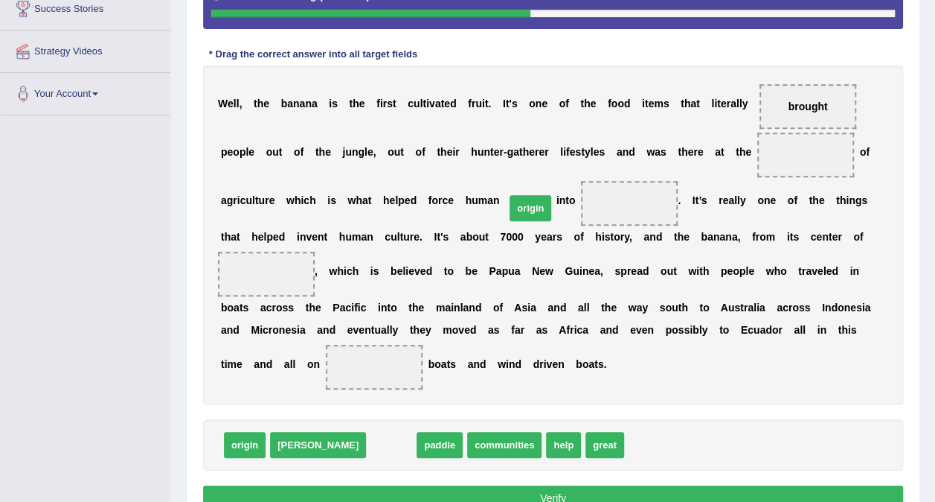
drag, startPoint x: 333, startPoint y: 426, endPoint x: 473, endPoint y: 190, distance: 274.5
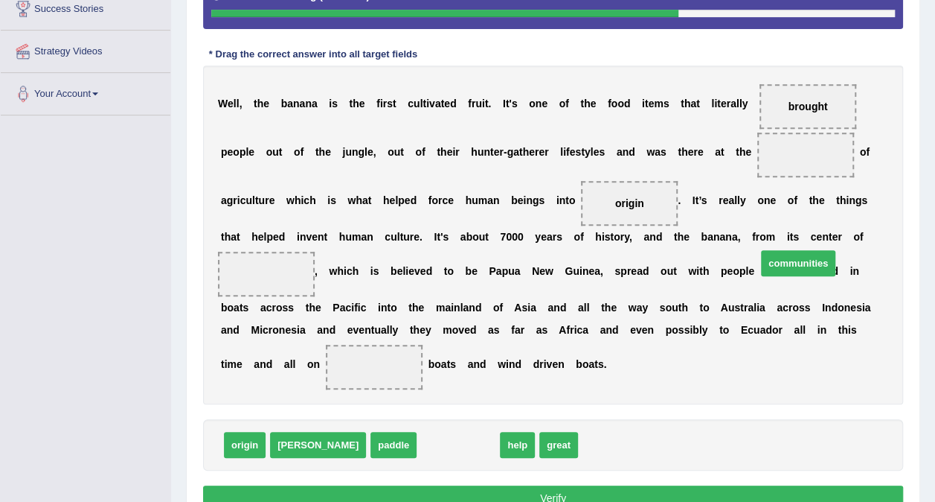
drag, startPoint x: 402, startPoint y: 424, endPoint x: 742, endPoint y: 243, distance: 385.5
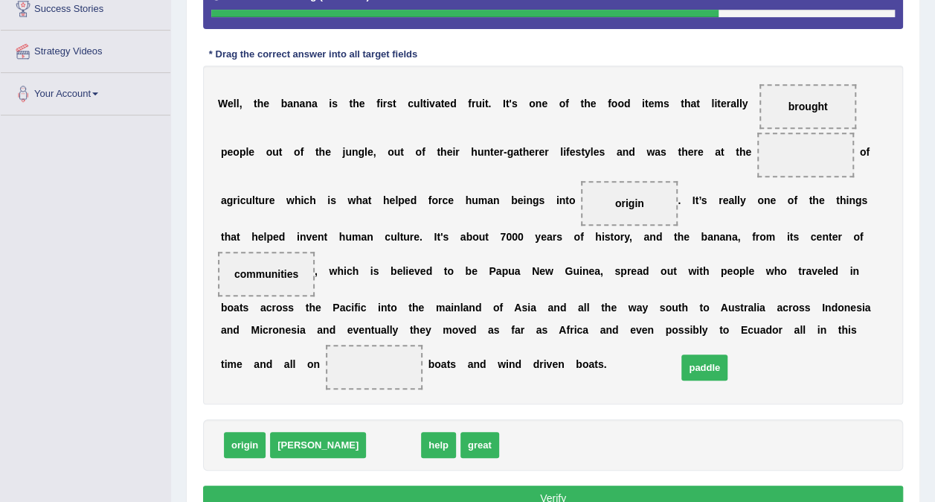
drag, startPoint x: 335, startPoint y: 420, endPoint x: 648, endPoint y: 342, distance: 322.7
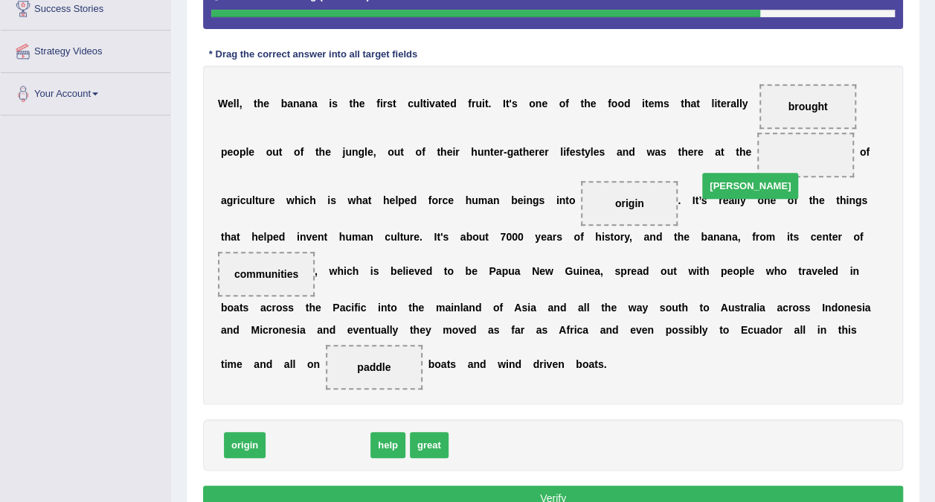
drag, startPoint x: 287, startPoint y: 424, endPoint x: 714, endPoint y: 168, distance: 498.6
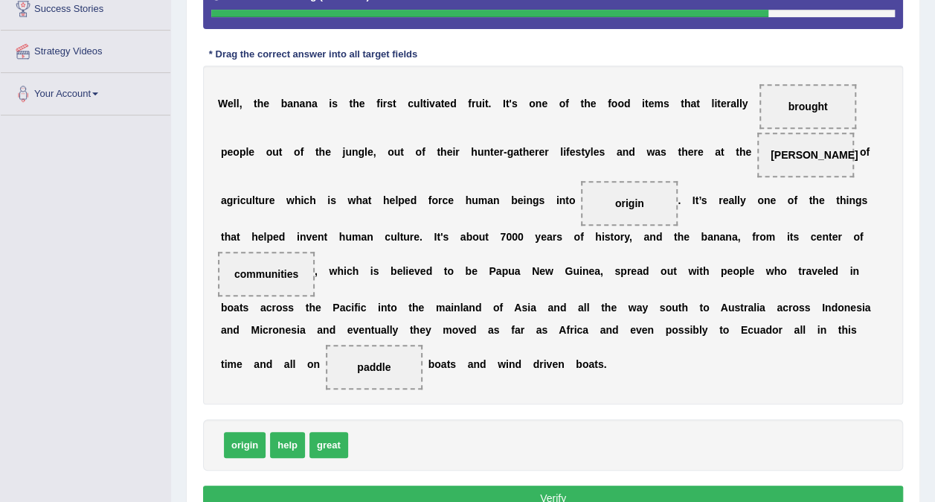
click at [528, 485] on button "Verify" at bounding box center [553, 497] width 700 height 25
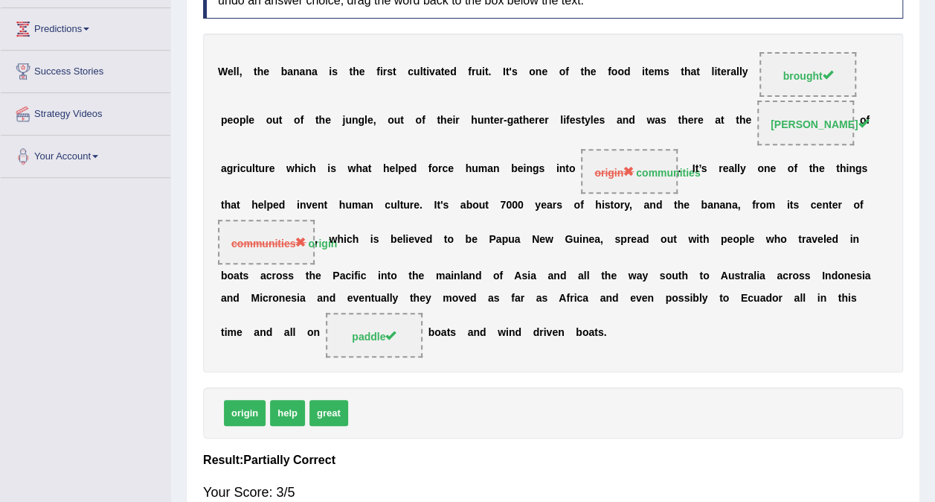
scroll to position [224, 0]
